Goal: Find specific page/section: Find specific page/section

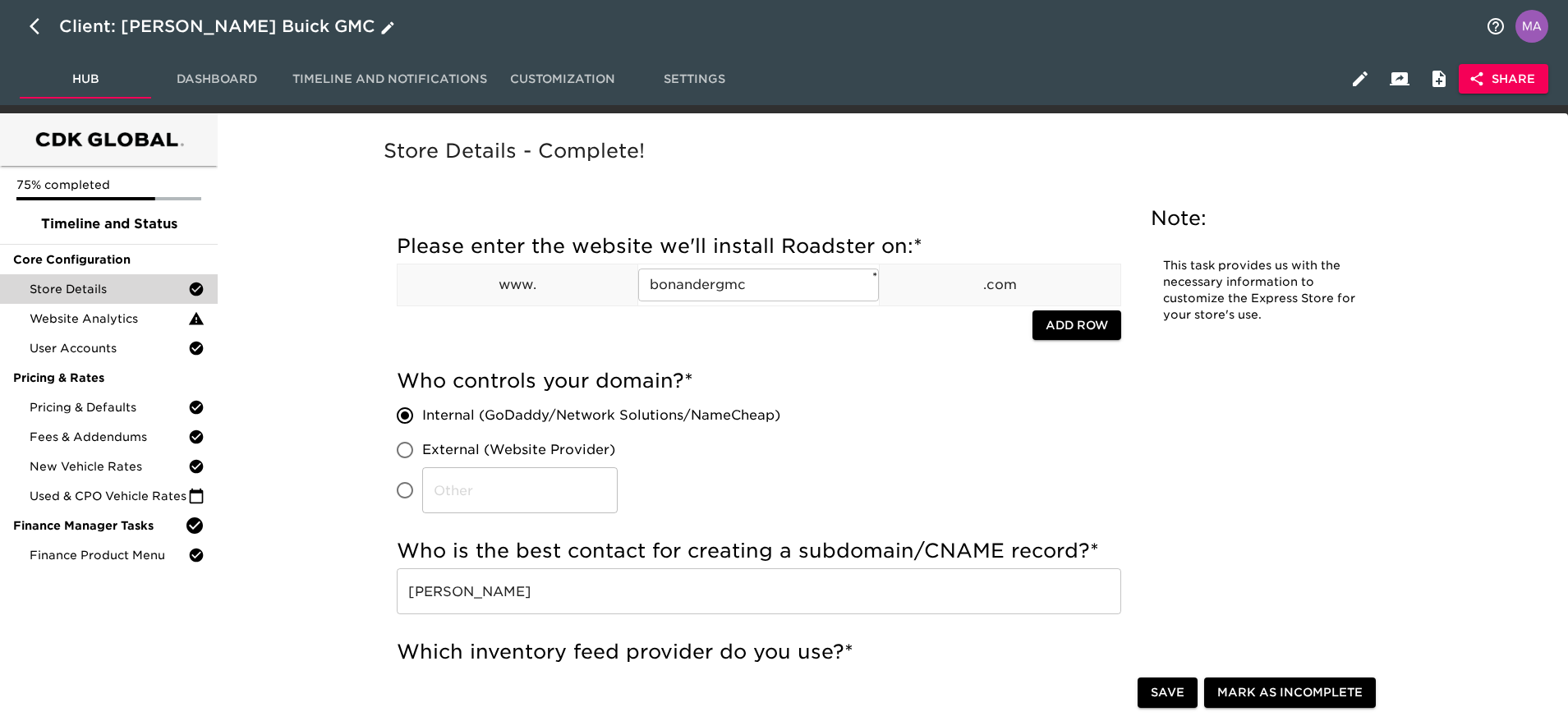
scroll to position [1971, 0]
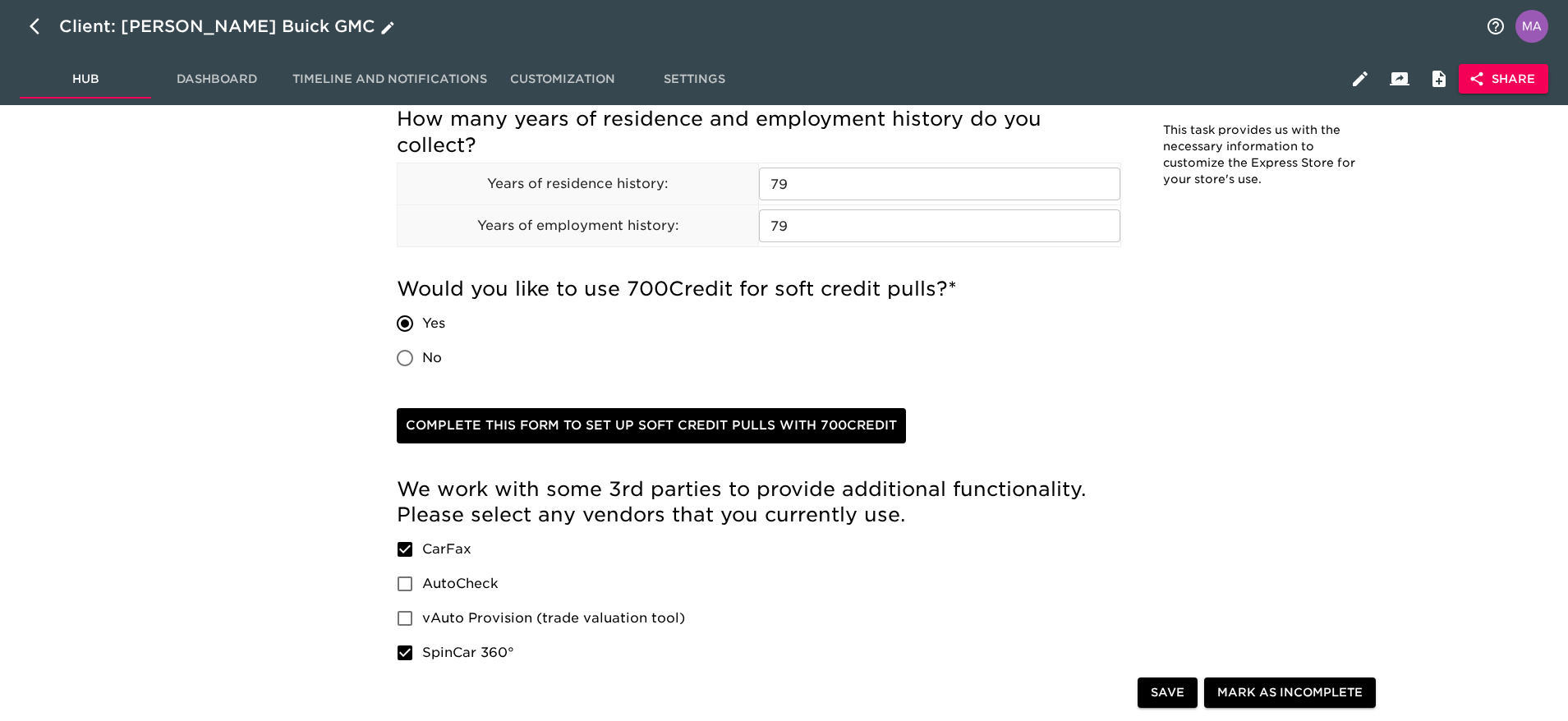
click at [36, 30] on icon "button" at bounding box center [35, 26] width 10 height 16
select select "10"
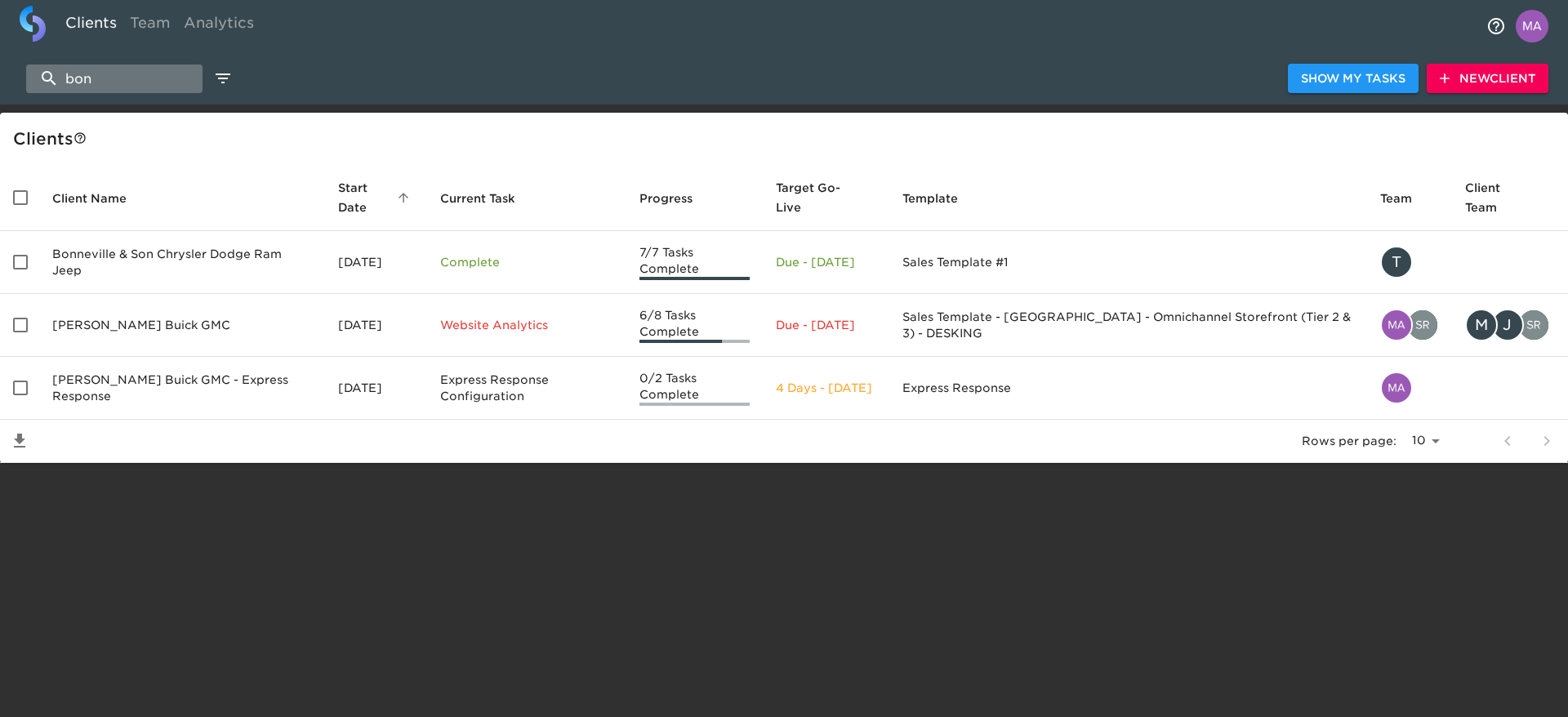
click at [160, 85] on input "bon" at bounding box center [113, 79] width 176 height 29
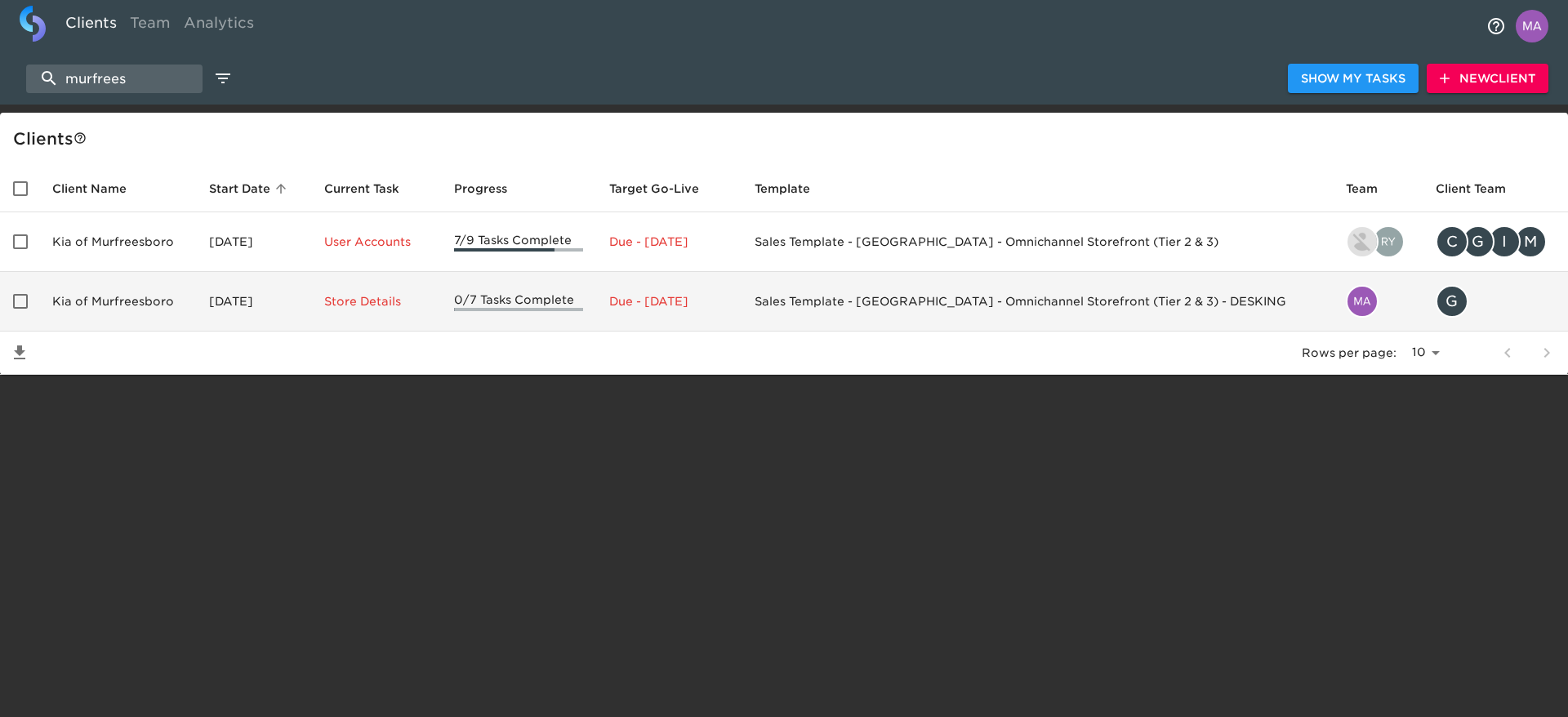
type input "murfrees"
click at [128, 311] on td "Kia of Murfreesboro" at bounding box center [117, 301] width 157 height 60
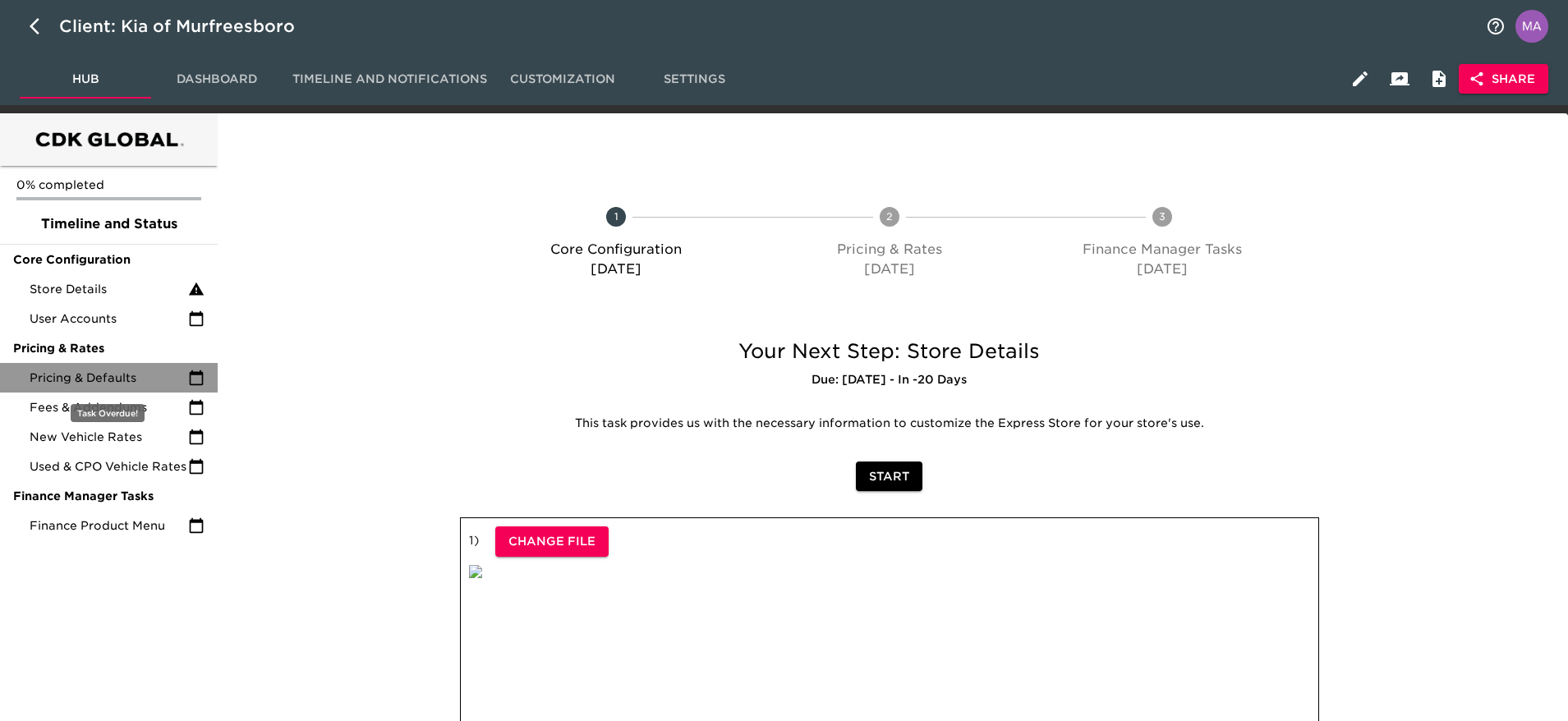
click at [94, 378] on span "Pricing & Defaults" at bounding box center [109, 378] width 158 height 16
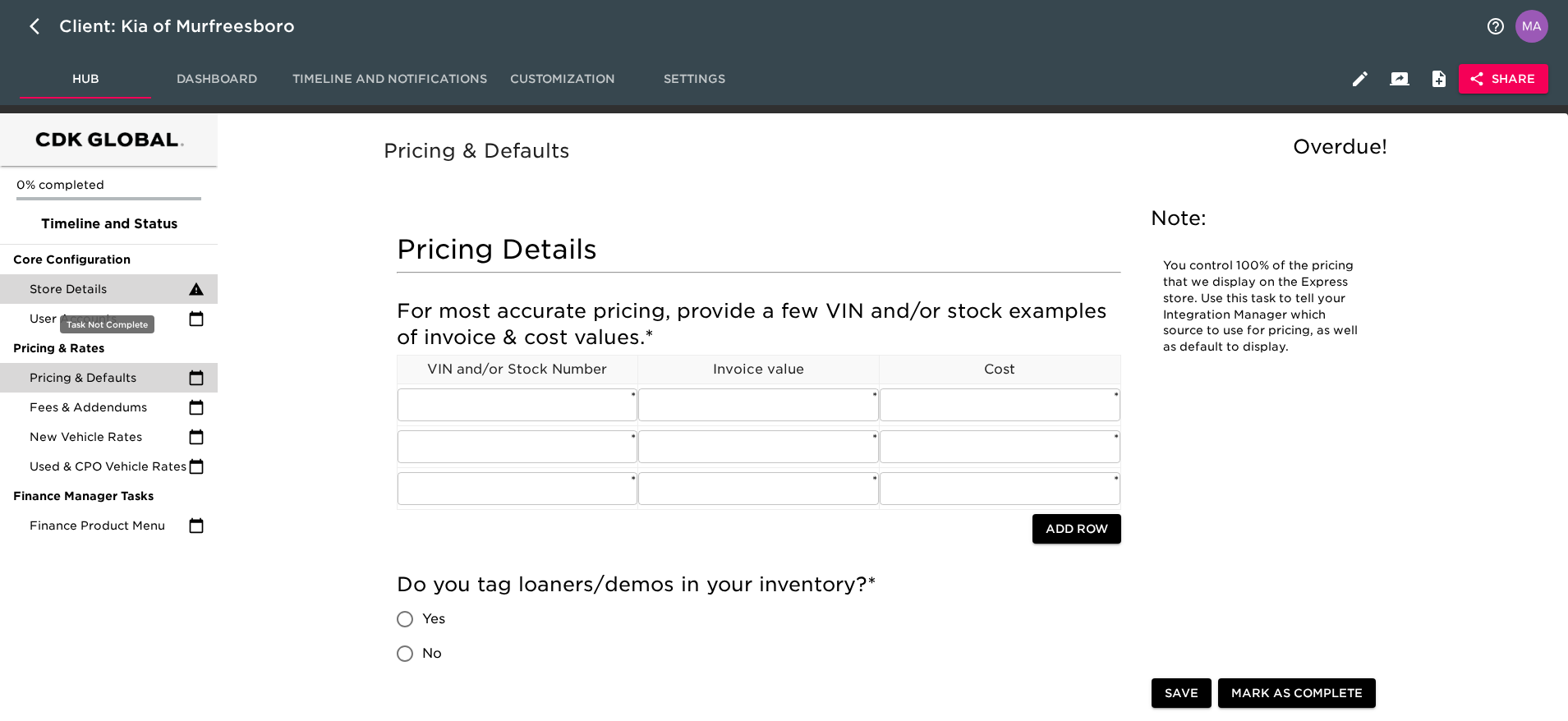
click at [121, 293] on span "Store Details" at bounding box center [109, 289] width 158 height 16
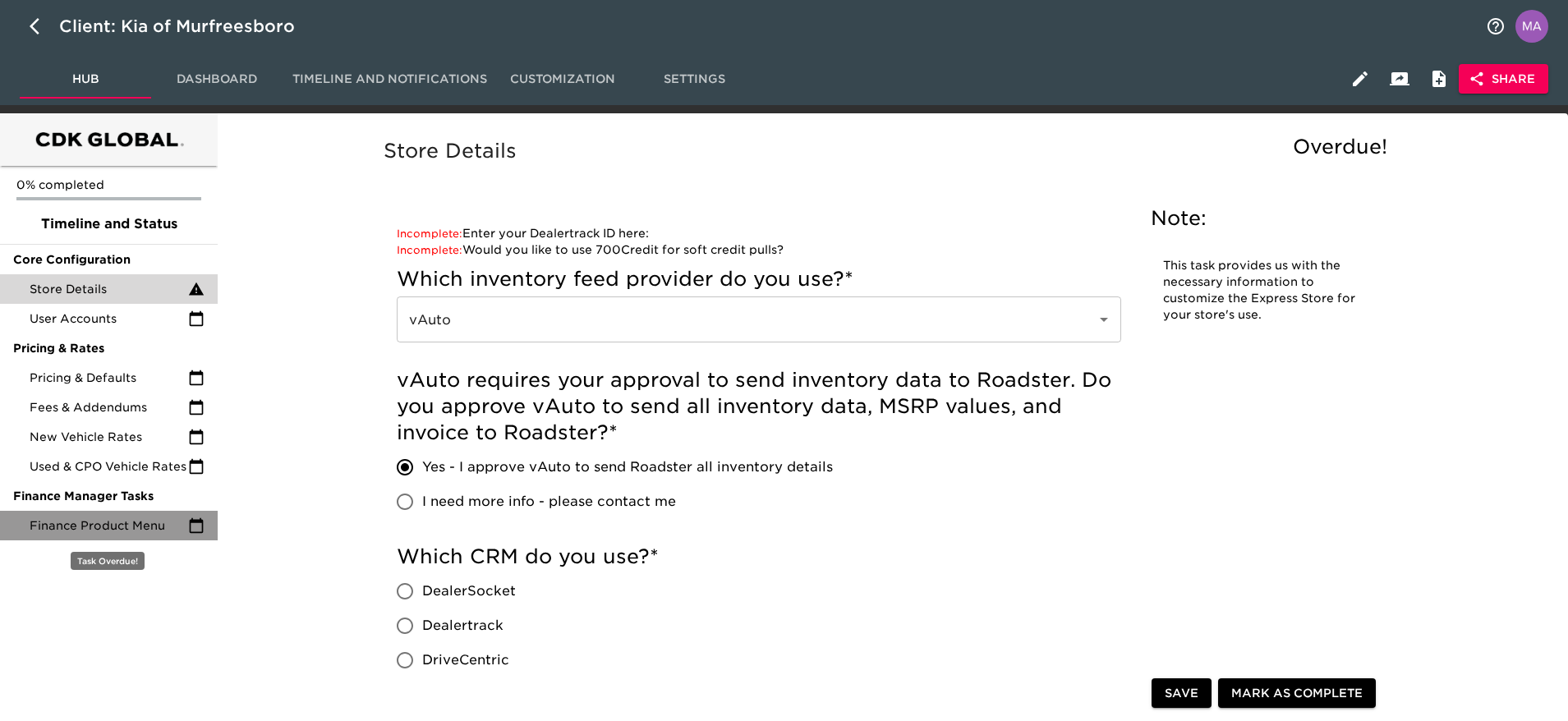
click at [84, 525] on span "Finance Product Menu" at bounding box center [109, 525] width 158 height 16
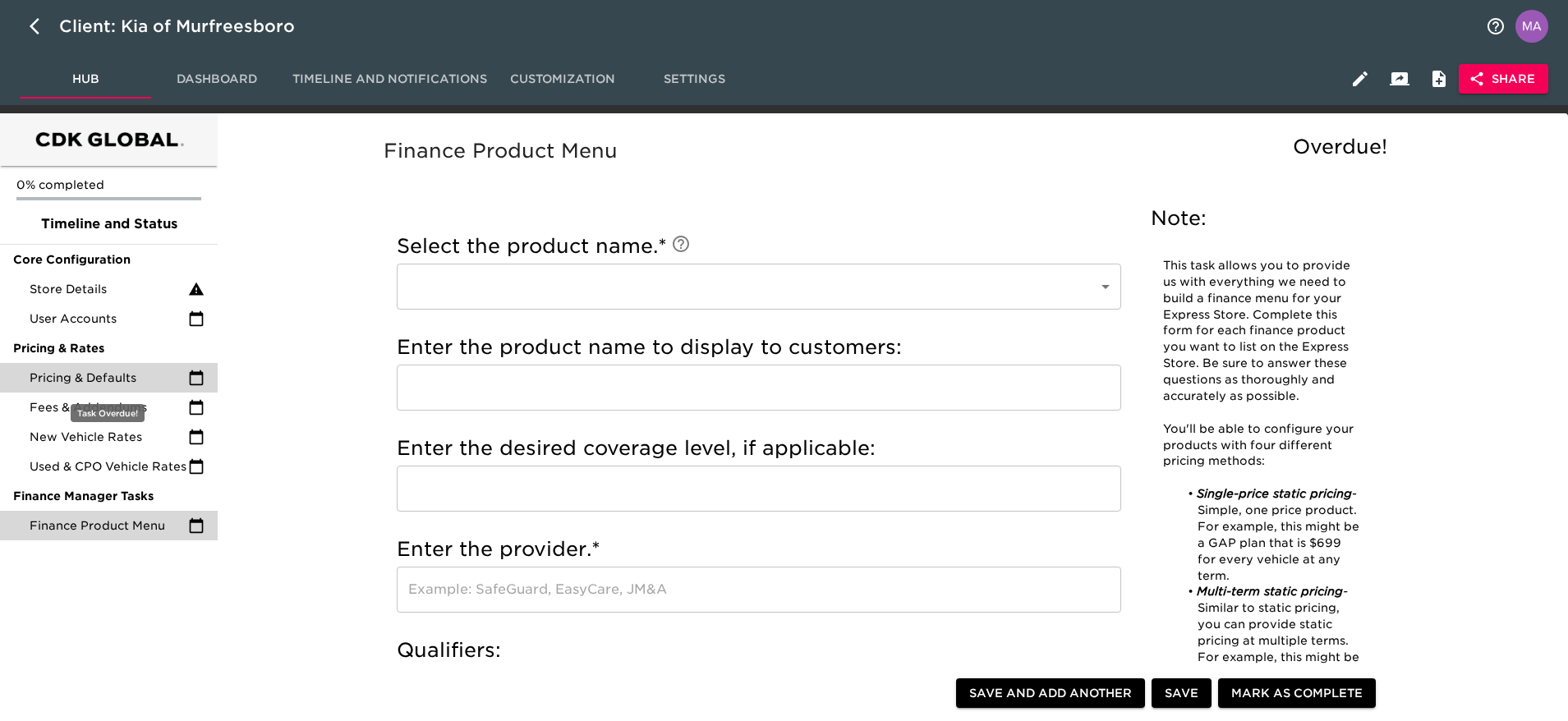
click at [106, 391] on div "Pricing & Defaults" at bounding box center [109, 378] width 218 height 30
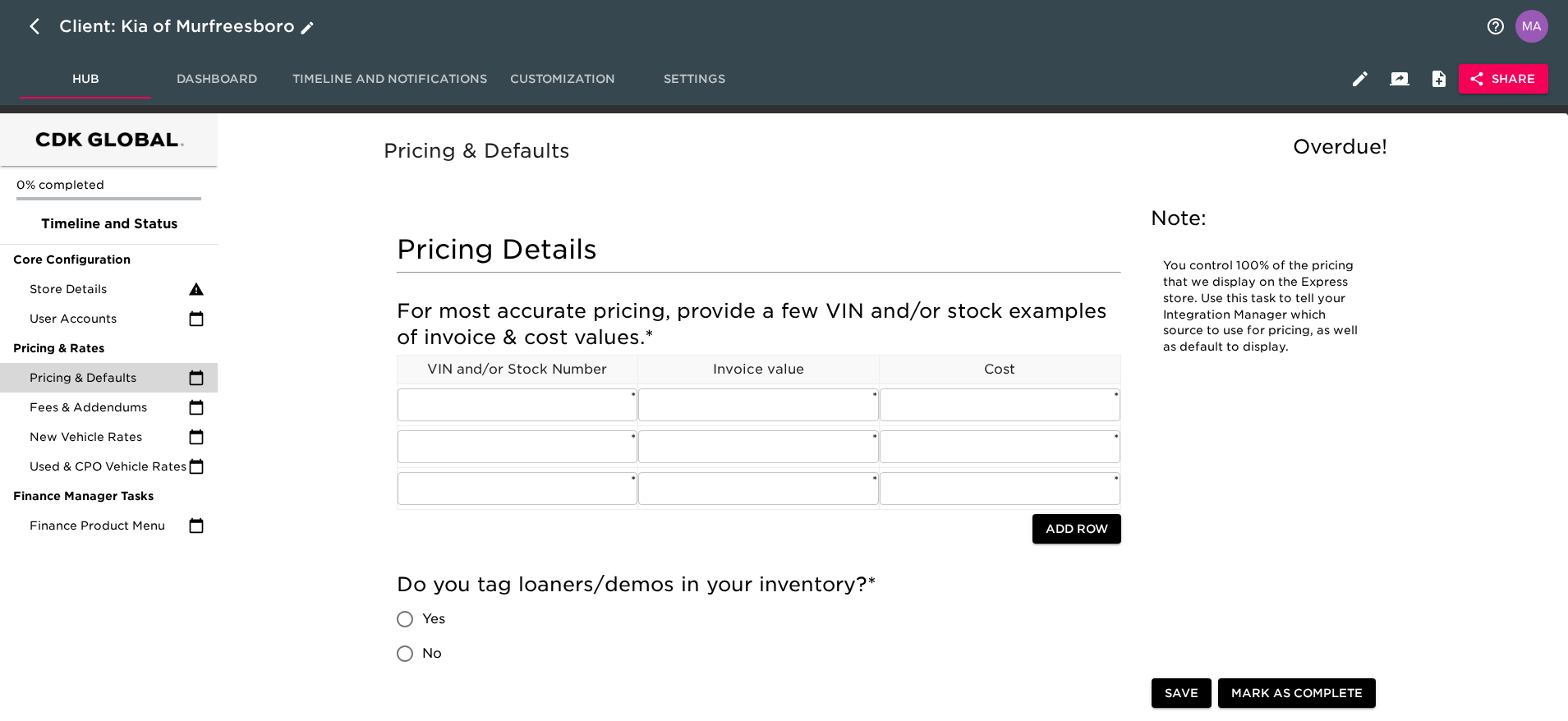
click at [36, 29] on icon "button" at bounding box center [40, 26] width 20 height 20
select select "10"
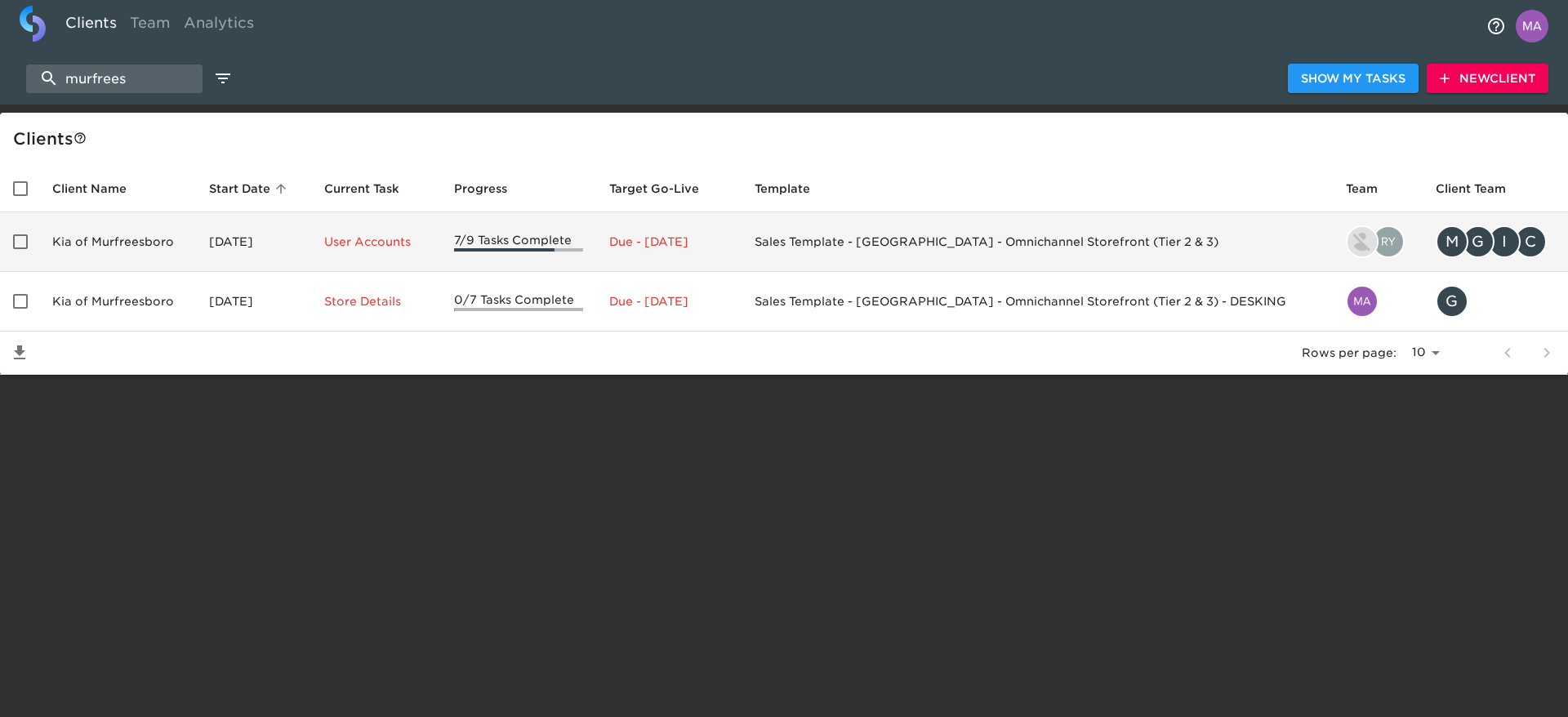
click at [121, 241] on td "Kia of Murfreesboro" at bounding box center [117, 242] width 157 height 60
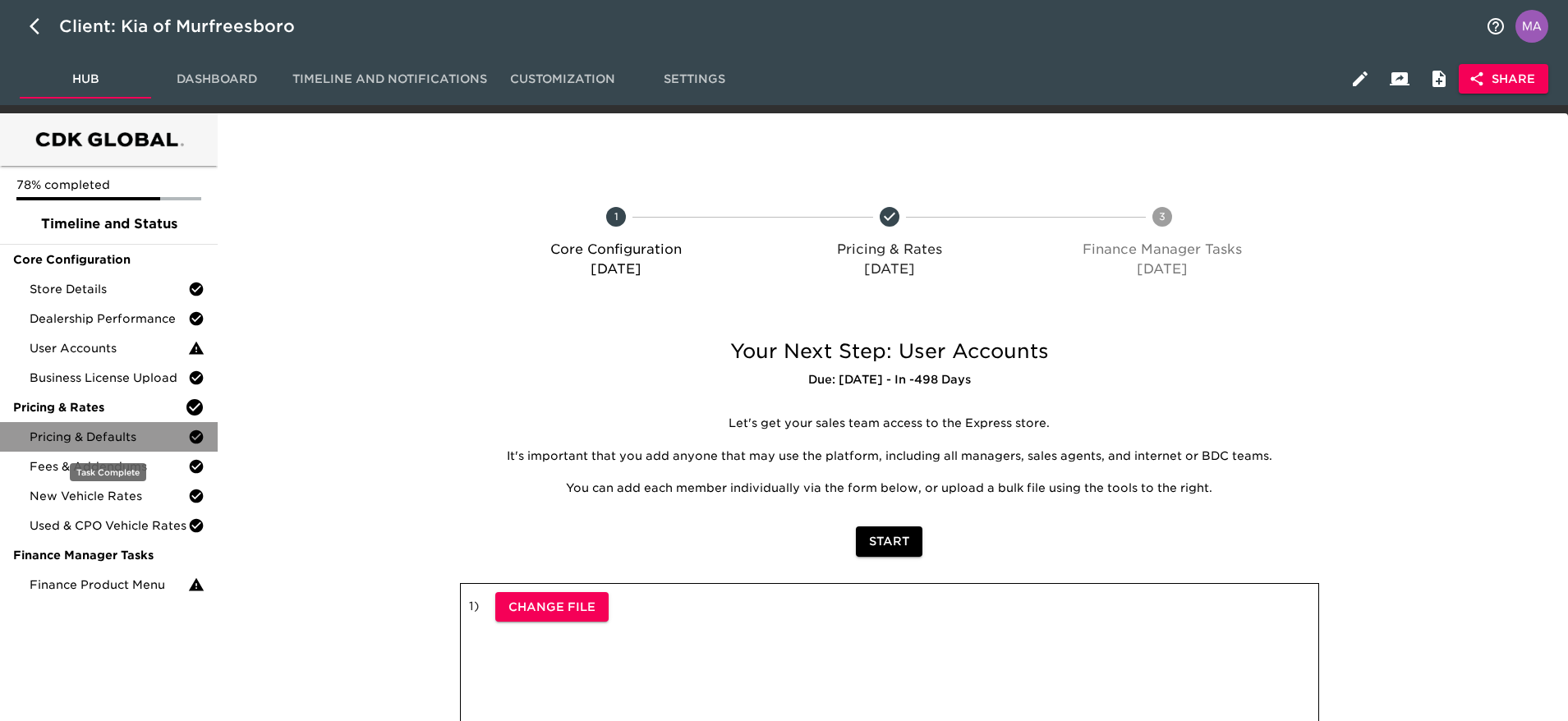
click at [66, 433] on span "Pricing & Defaults" at bounding box center [109, 437] width 158 height 16
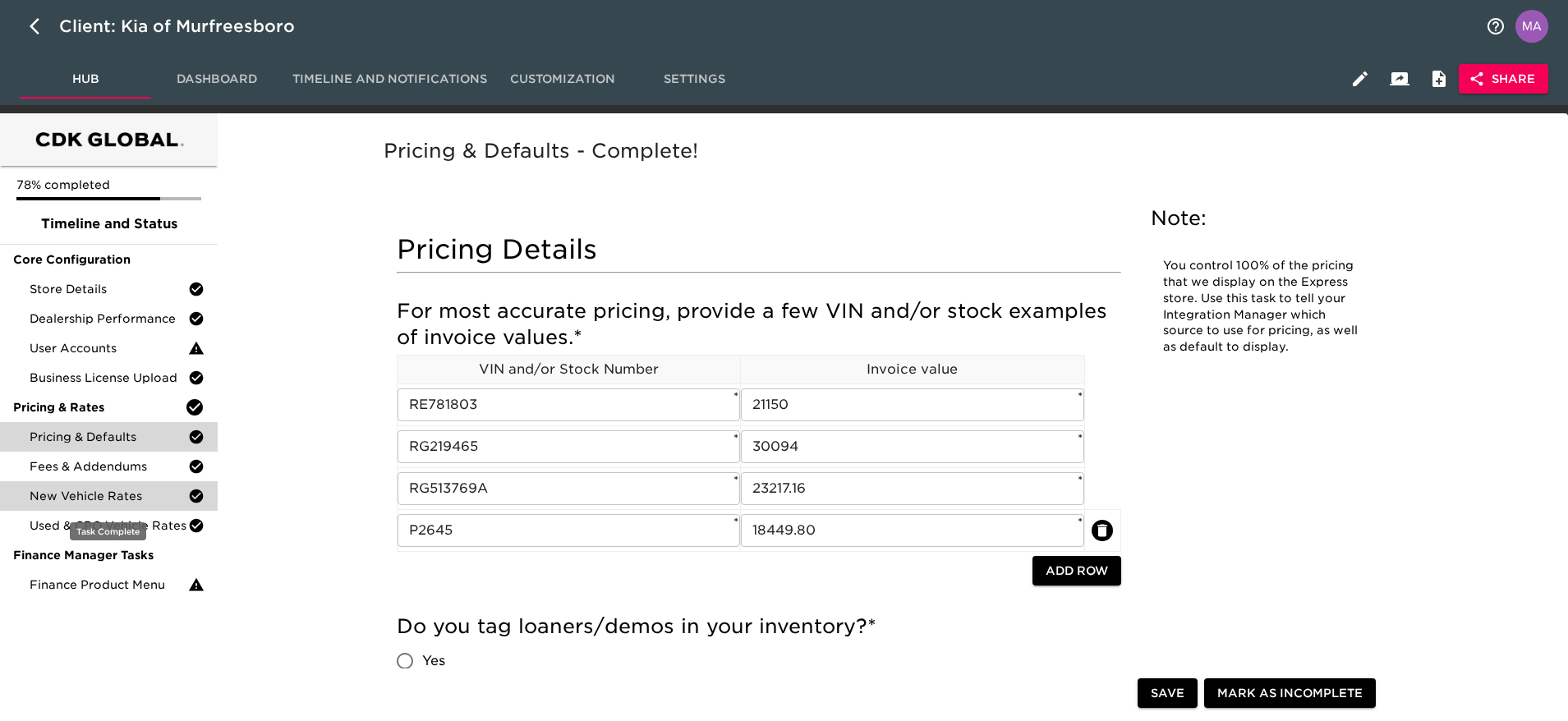
click at [90, 496] on span "New Vehicle Rates" at bounding box center [109, 496] width 158 height 16
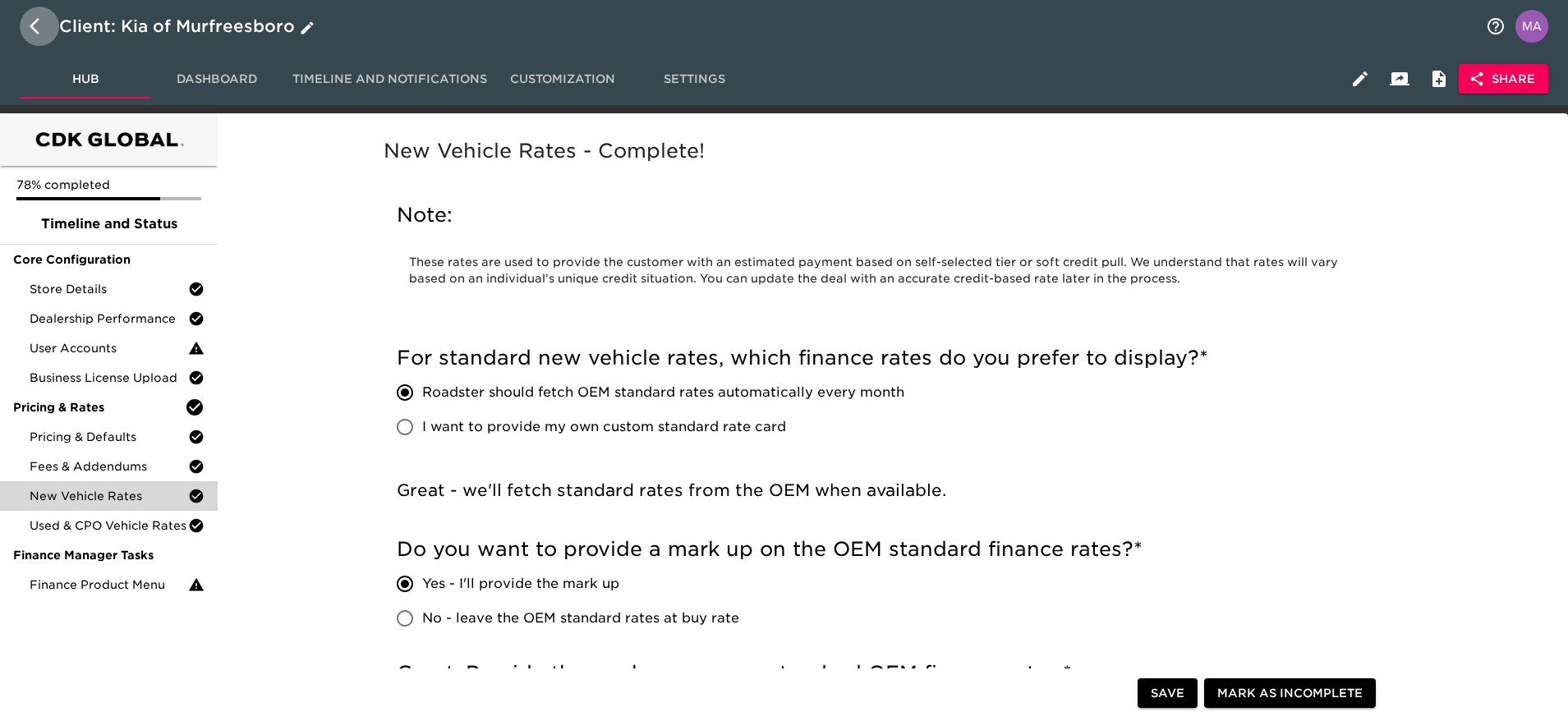
click at [40, 34] on icon "button" at bounding box center [40, 26] width 20 height 20
select select "10"
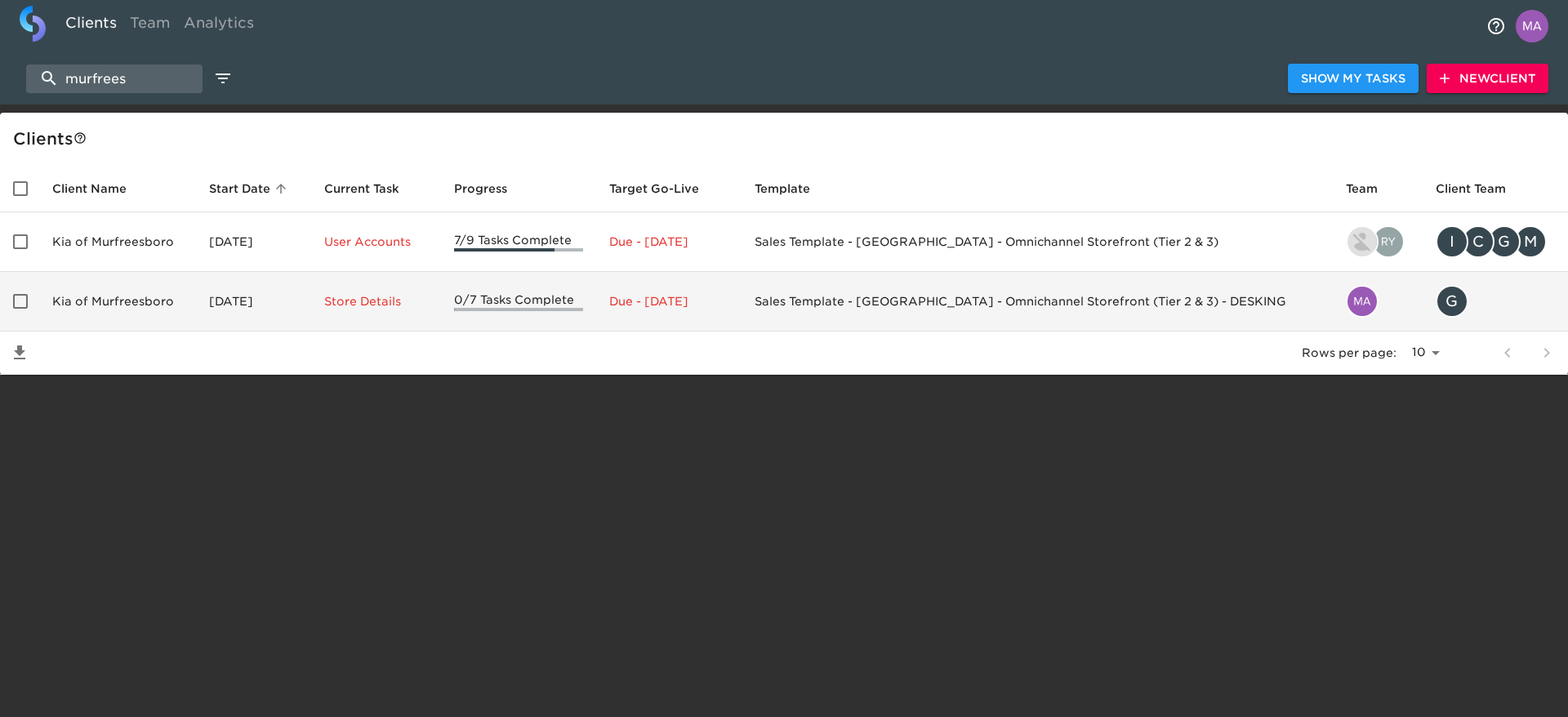
click at [90, 311] on td "Kia of Murfreesboro" at bounding box center [117, 301] width 157 height 60
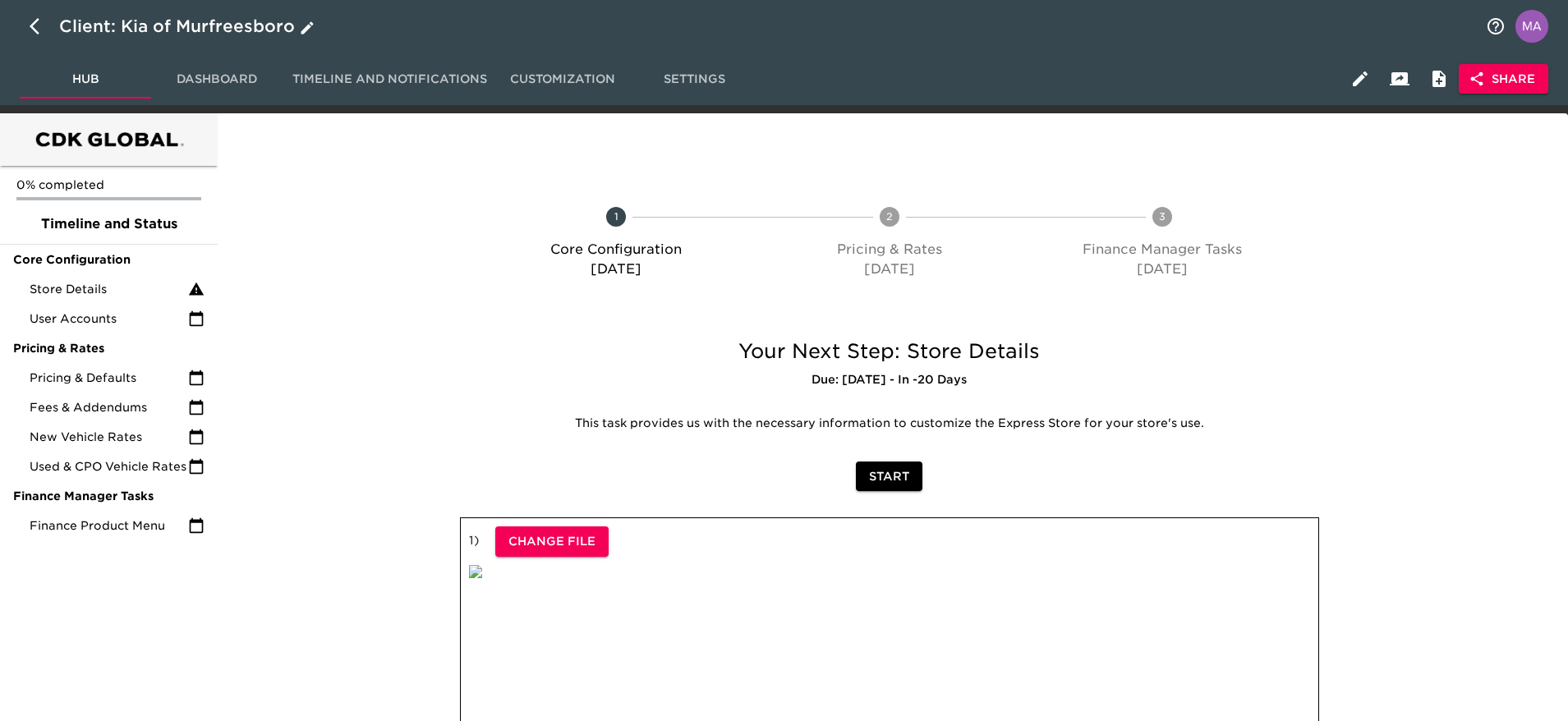
click at [33, 17] on icon "button" at bounding box center [40, 26] width 20 height 20
select select "10"
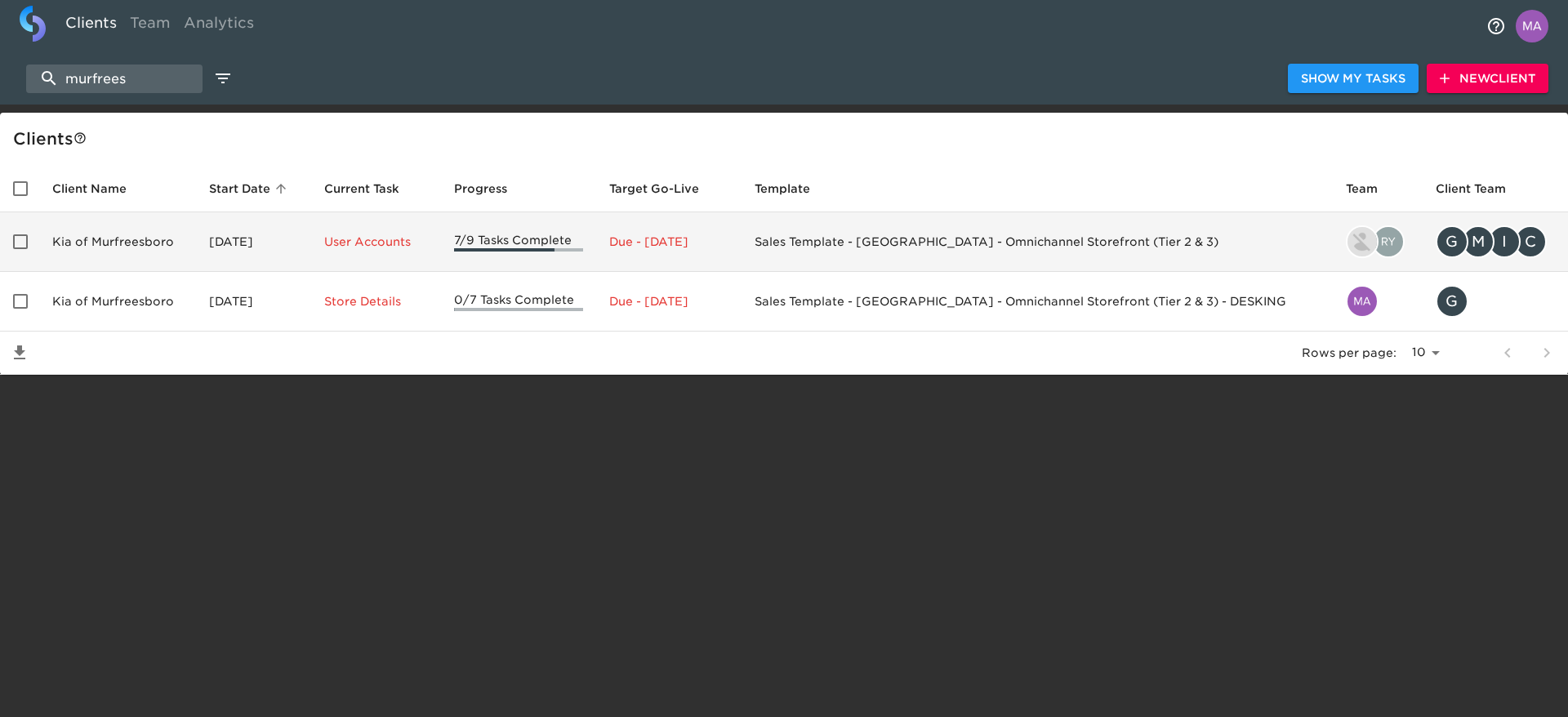
click at [135, 254] on td "Kia of Murfreesboro" at bounding box center [117, 242] width 157 height 60
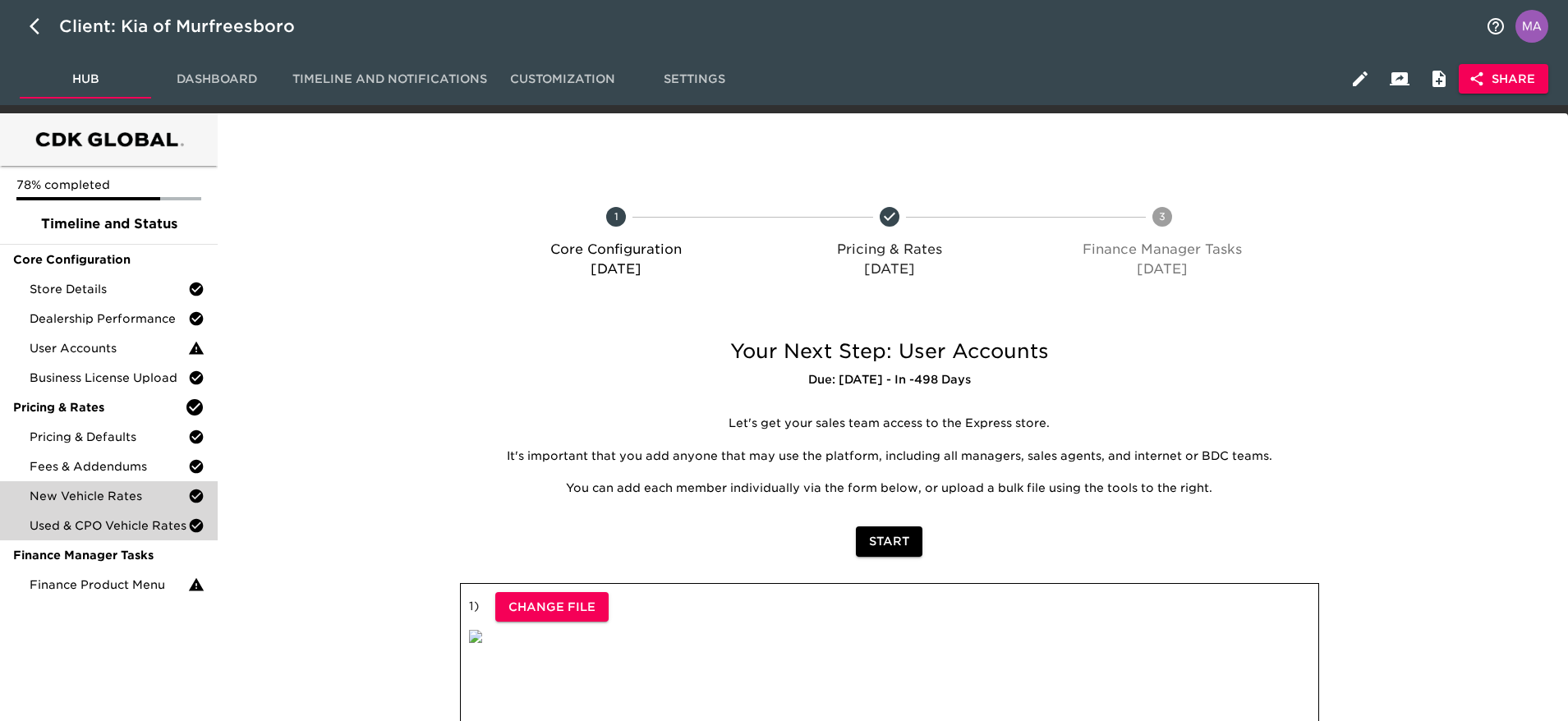
scroll to position [123, 0]
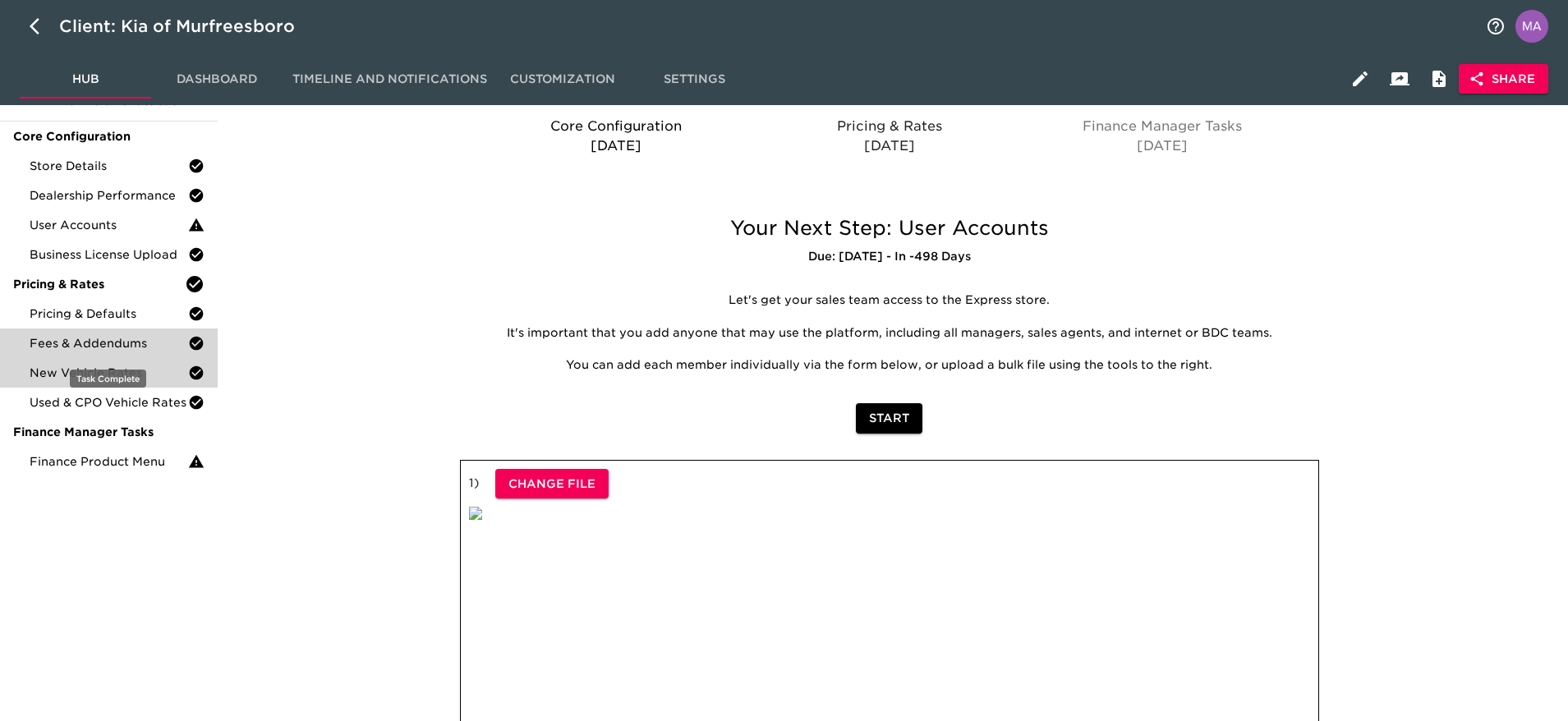
click at [121, 342] on span "Fees & Addendums" at bounding box center [109, 343] width 158 height 16
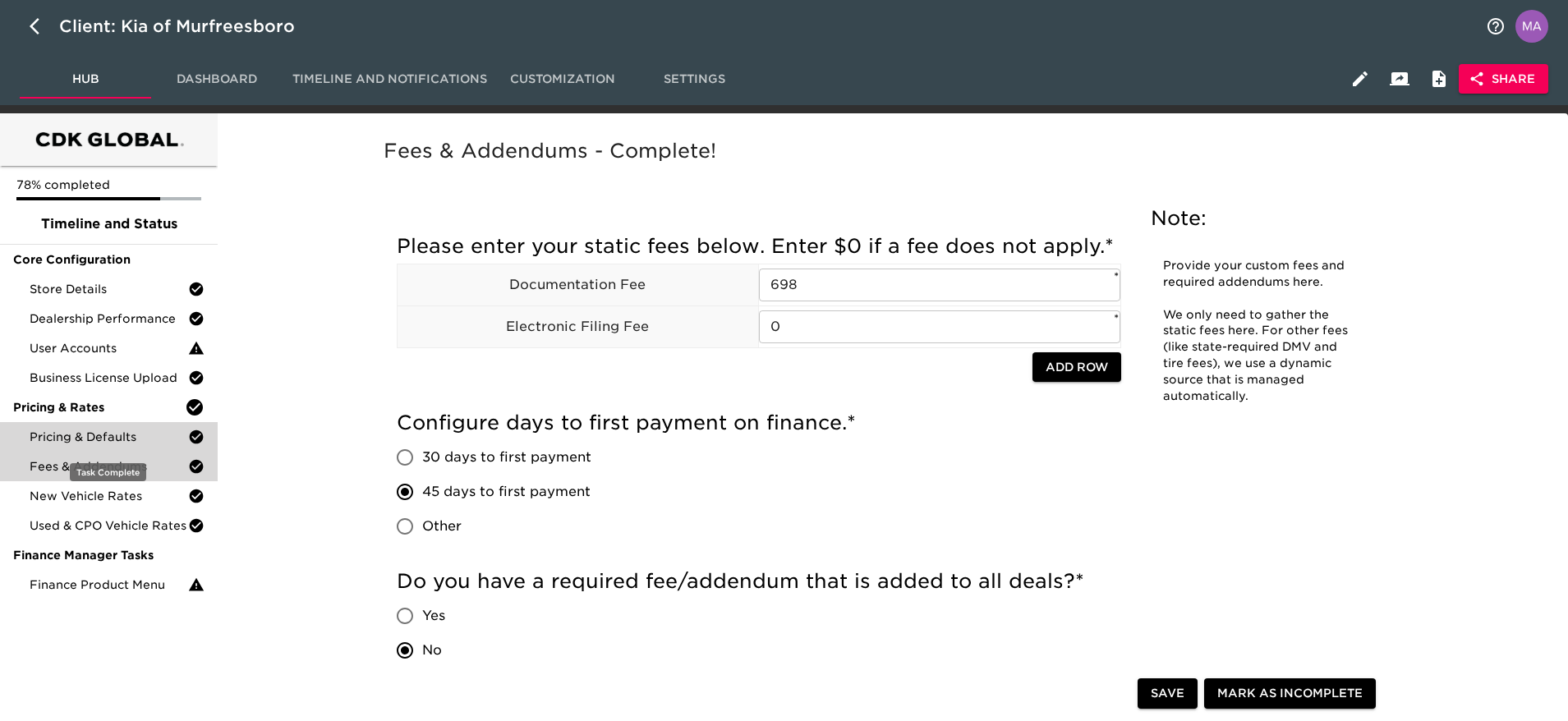
click at [108, 430] on span "Pricing & Defaults" at bounding box center [109, 437] width 158 height 16
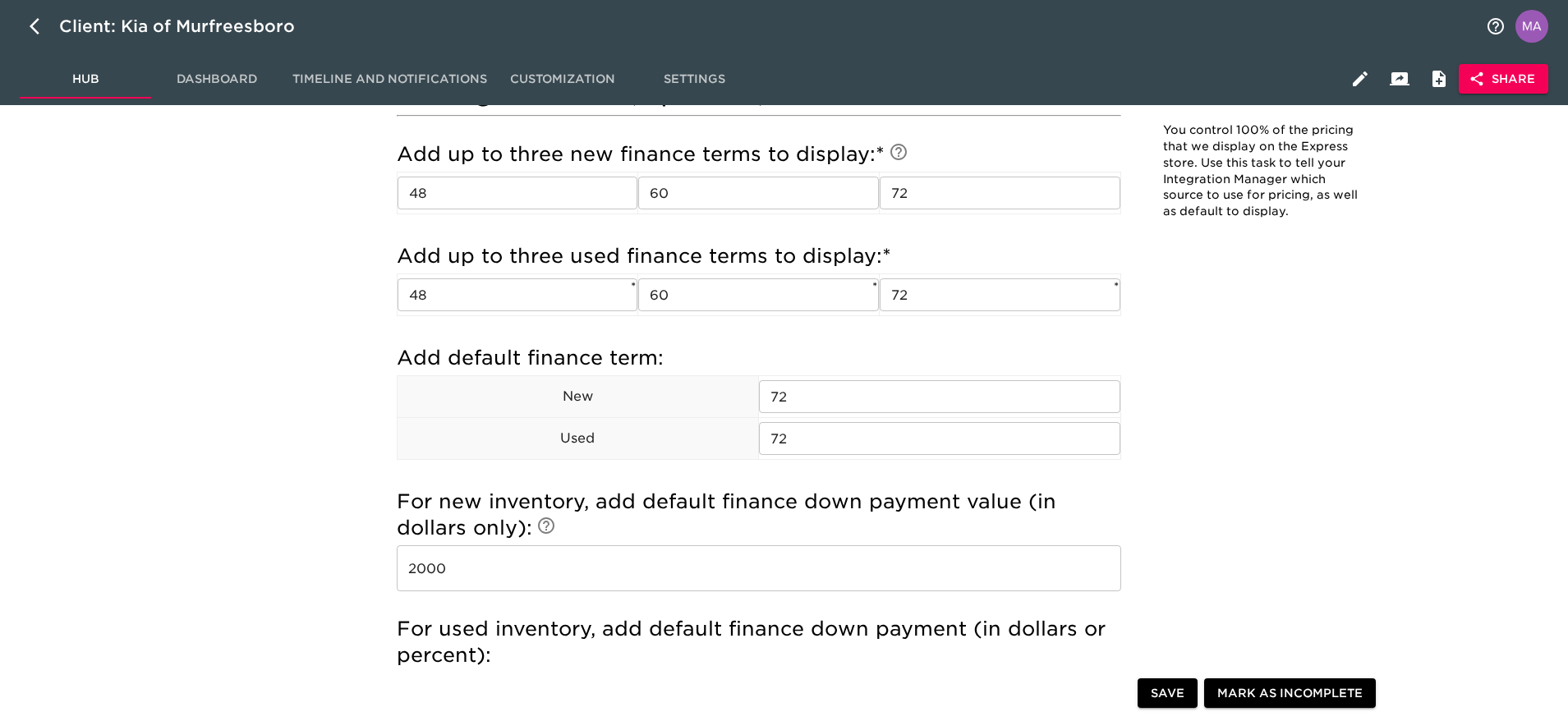
scroll to position [1355, 0]
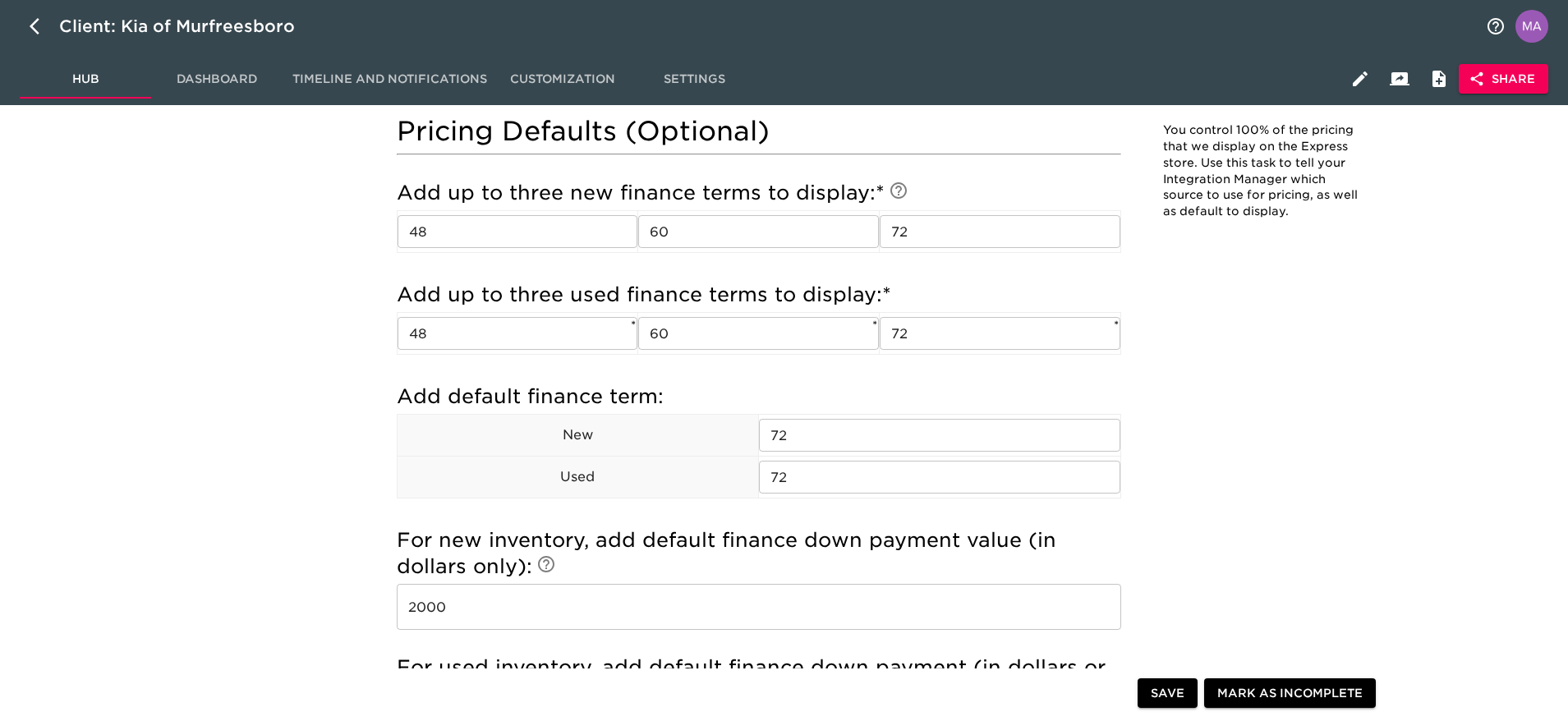
drag, startPoint x: 86, startPoint y: 77, endPoint x: 39, endPoint y: 288, distance: 216.2
click at [39, 288] on div "78% completed Timeline and Status Core Configuration Store Details Dealership P…" at bounding box center [109, 150] width 218 height 2785
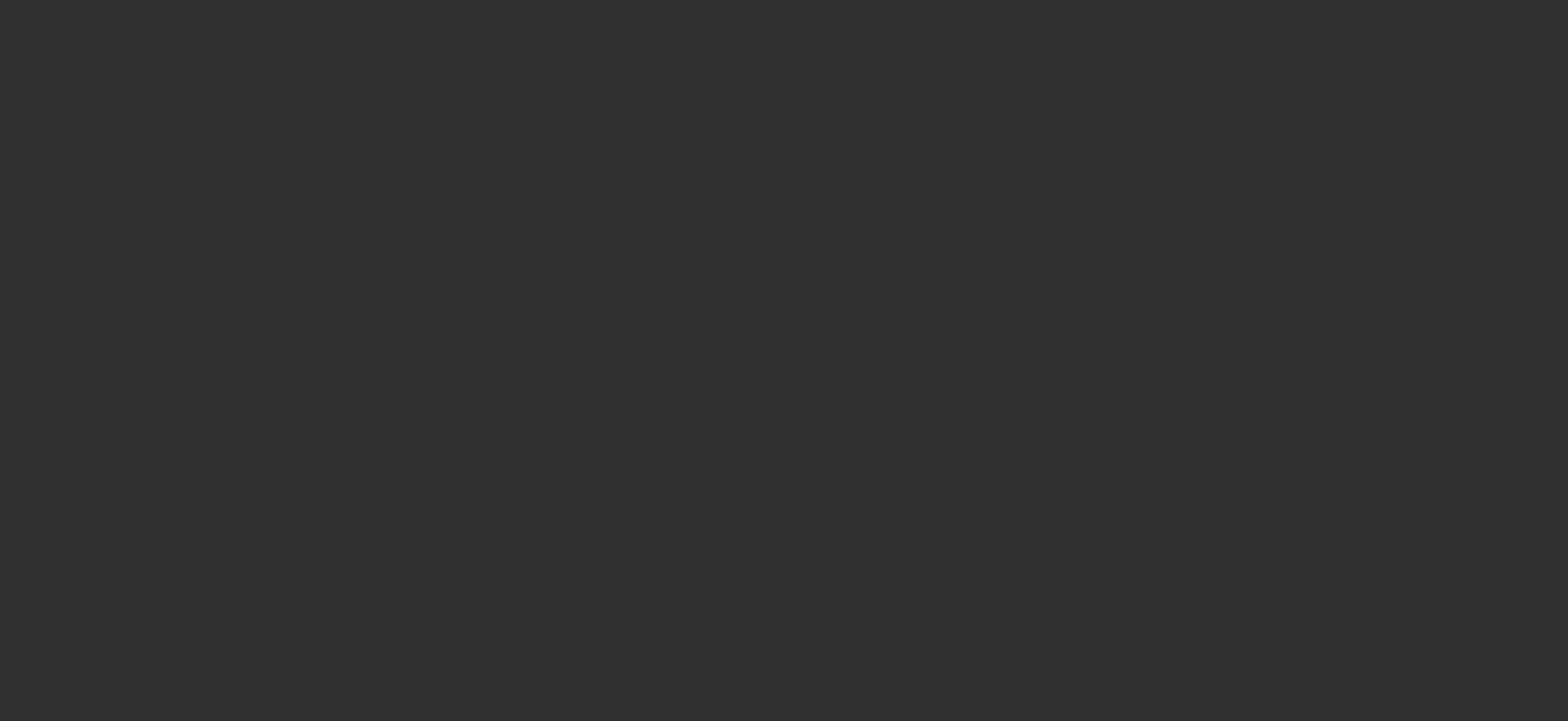
select select "10"
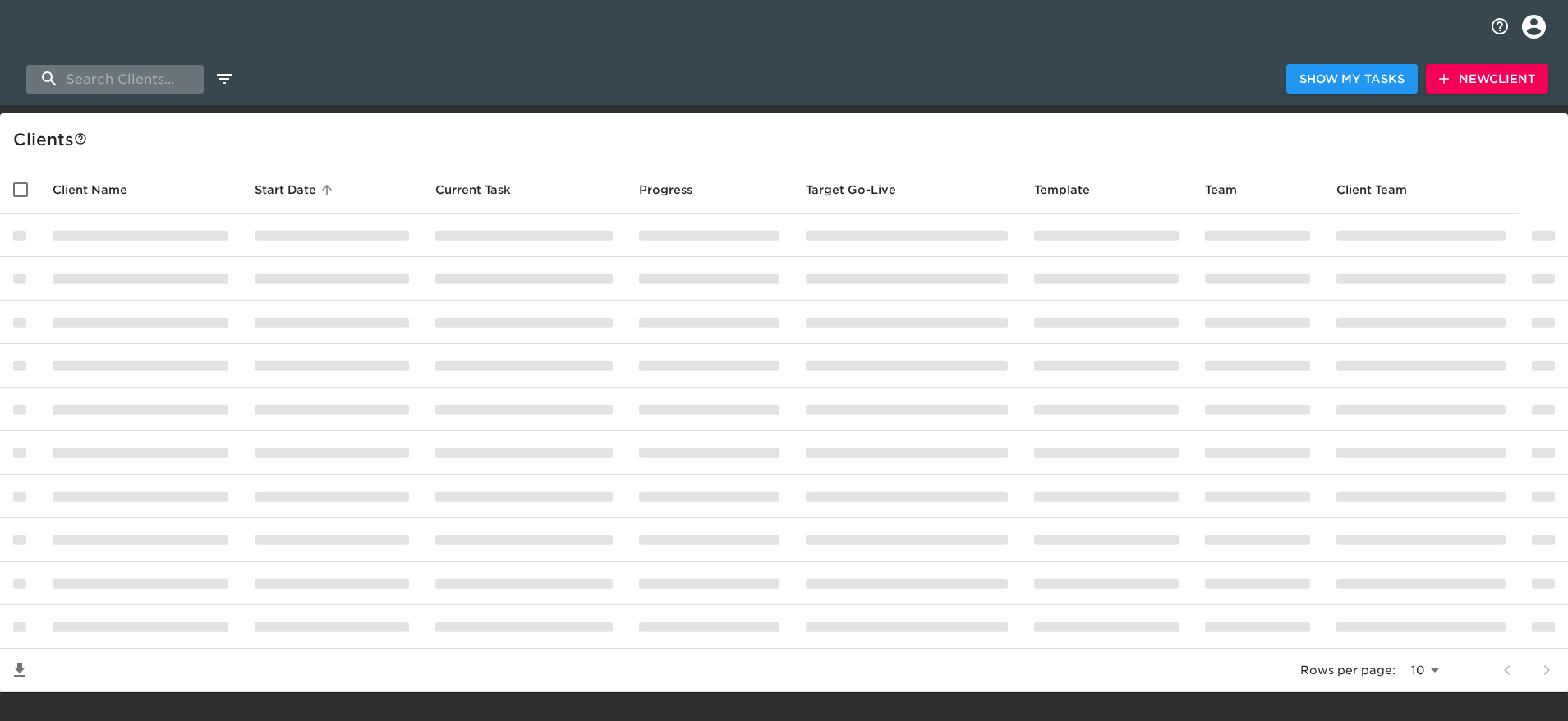
click at [132, 85] on input "search" at bounding box center [114, 79] width 177 height 29
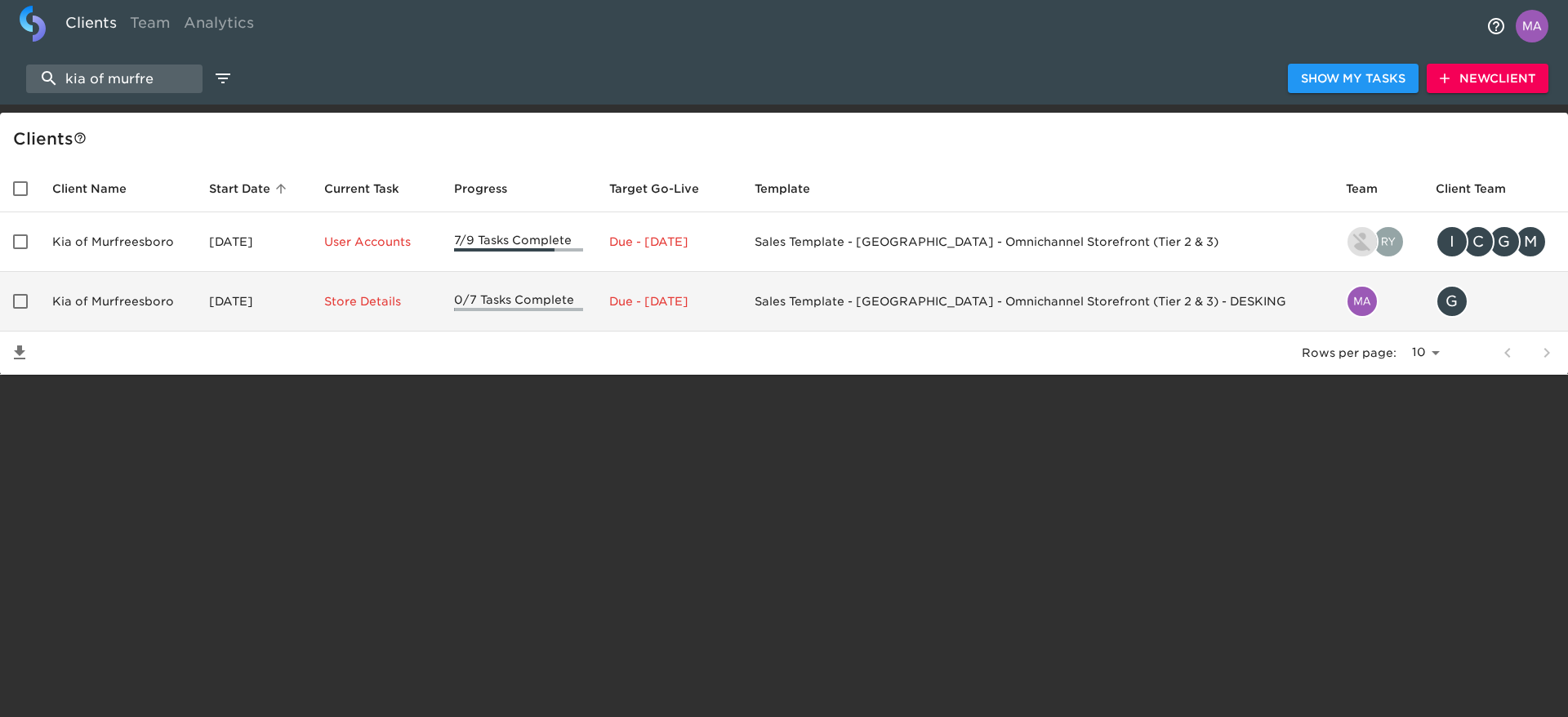
type input "kia of murfre"
click at [113, 308] on td "Kia of Murfreesboro" at bounding box center [117, 301] width 157 height 60
